Goal: Information Seeking & Learning: Learn about a topic

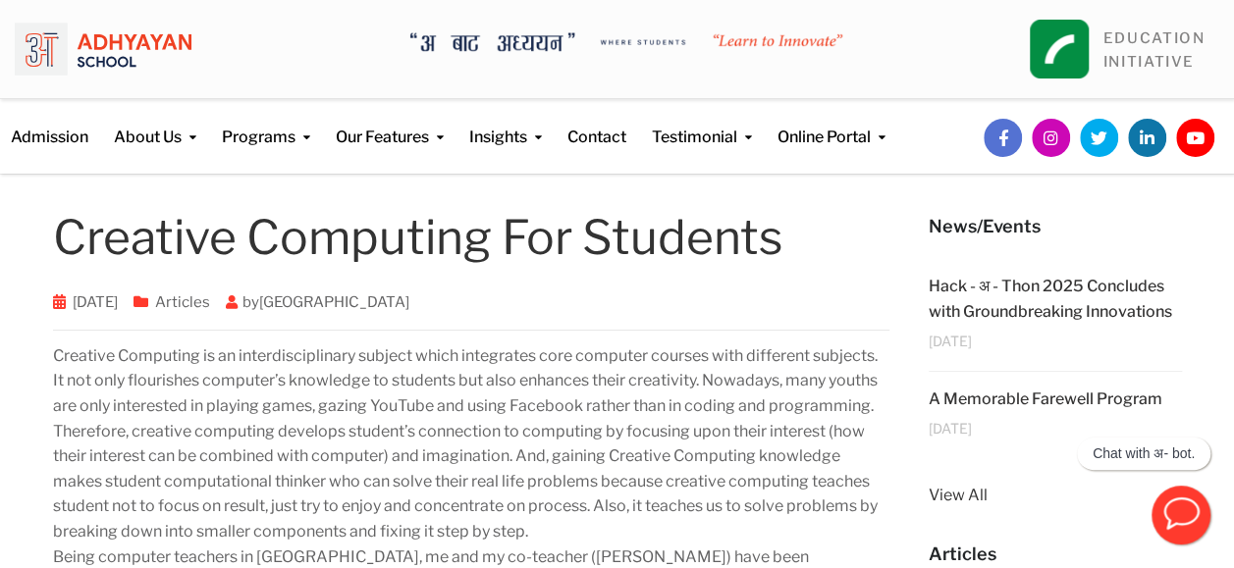
click at [866, 376] on p "Creative Computing is an interdisciplinary subject which integrates core comput…" at bounding box center [471, 532] width 837 height 377
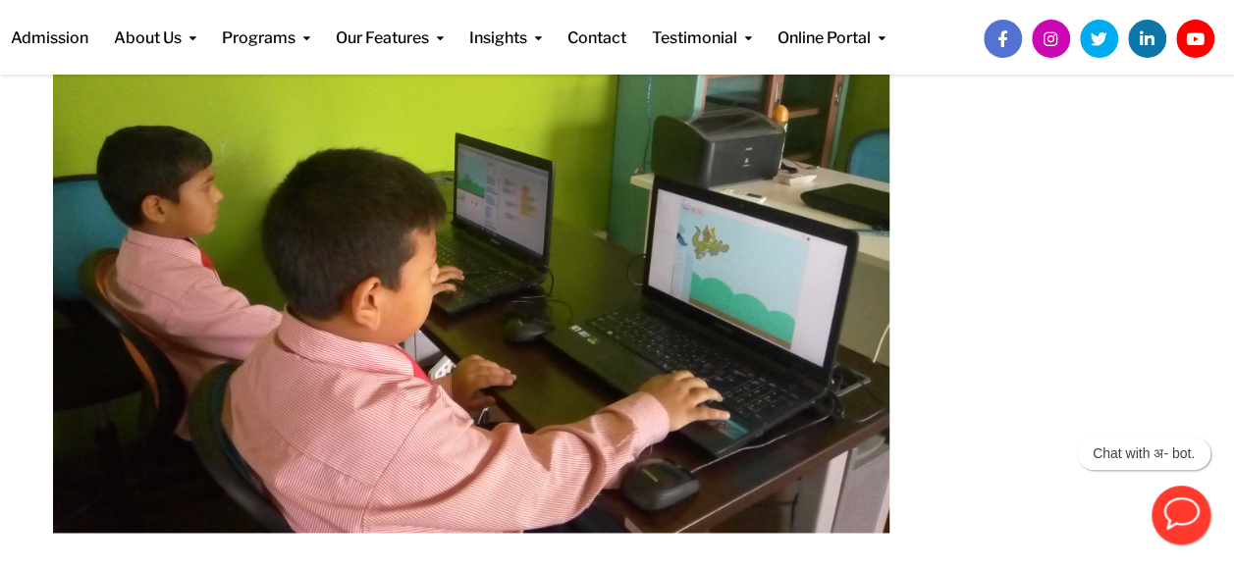
scroll to position [1222, 0]
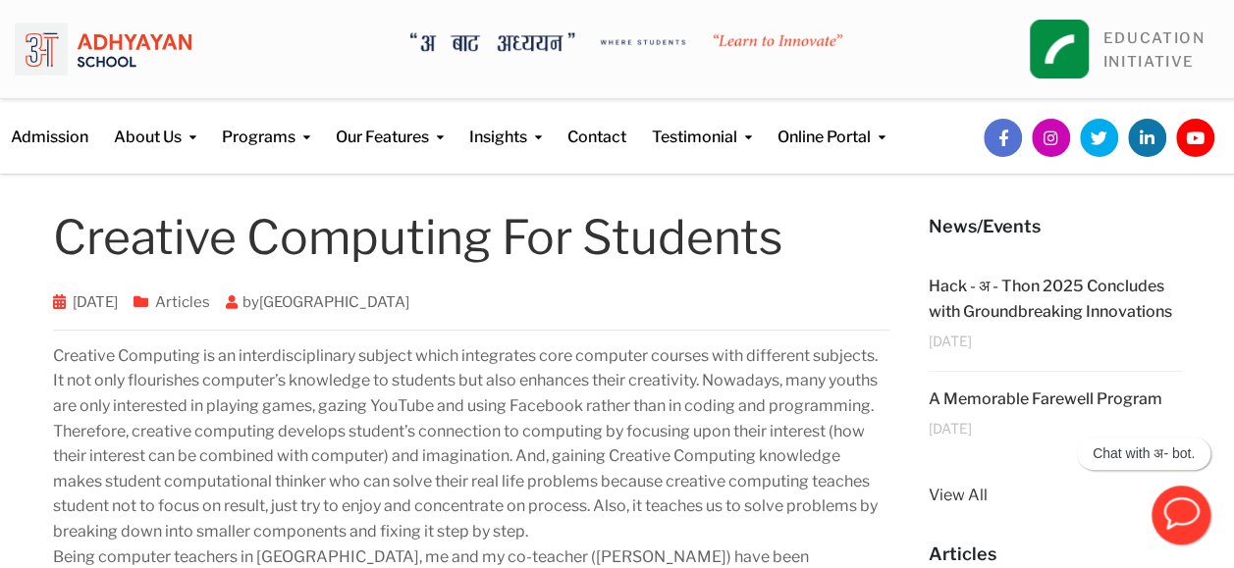
click at [868, 422] on p "Creative Computing is an interdisciplinary subject which integrates core comput…" at bounding box center [471, 532] width 837 height 377
